Goal: Task Accomplishment & Management: Complete application form

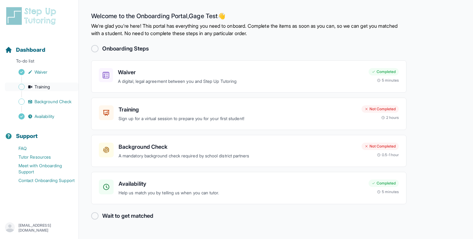
click at [22, 87] on span "Sidebar" at bounding box center [21, 87] width 6 height 6
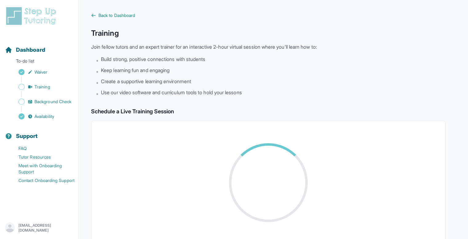
scroll to position [50, 0]
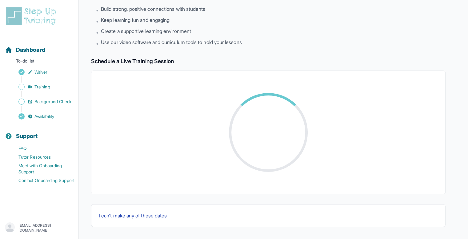
click at [138, 215] on button "I can't make any of these dates" at bounding box center [133, 215] width 68 height 7
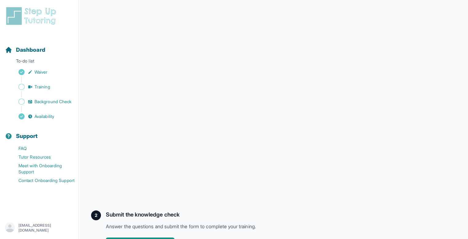
scroll to position [148, 0]
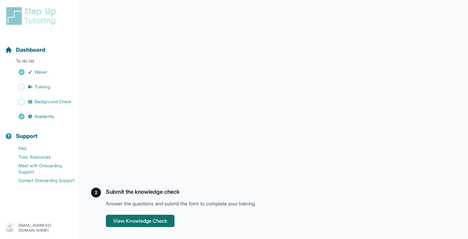
click at [153, 221] on button "View Knowledge Check" at bounding box center [140, 221] width 69 height 12
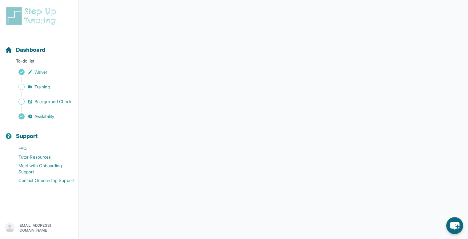
scroll to position [89, 0]
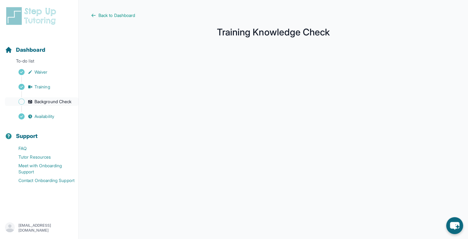
click at [70, 103] on span "Background Check" at bounding box center [52, 102] width 37 height 6
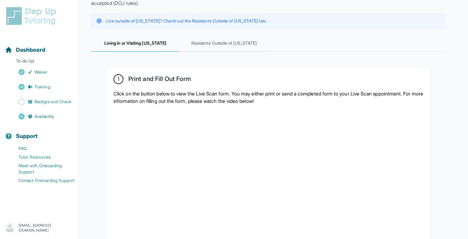
scroll to position [64, 0]
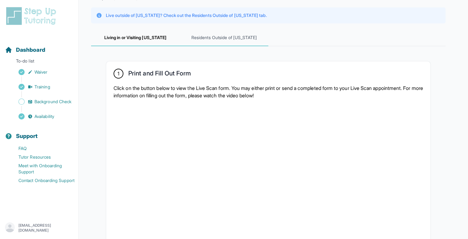
click at [219, 38] on span "Residents Outside of California" at bounding box center [224, 38] width 89 height 17
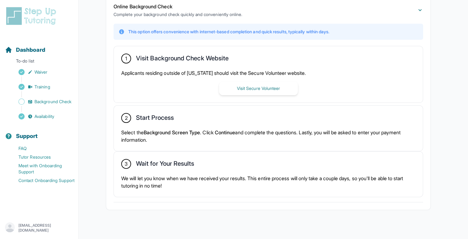
scroll to position [151, 0]
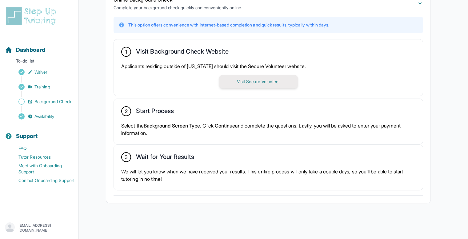
click at [236, 83] on button "Visit Secure Volunteer" at bounding box center [258, 82] width 79 height 14
